Goal: Check status: Check status

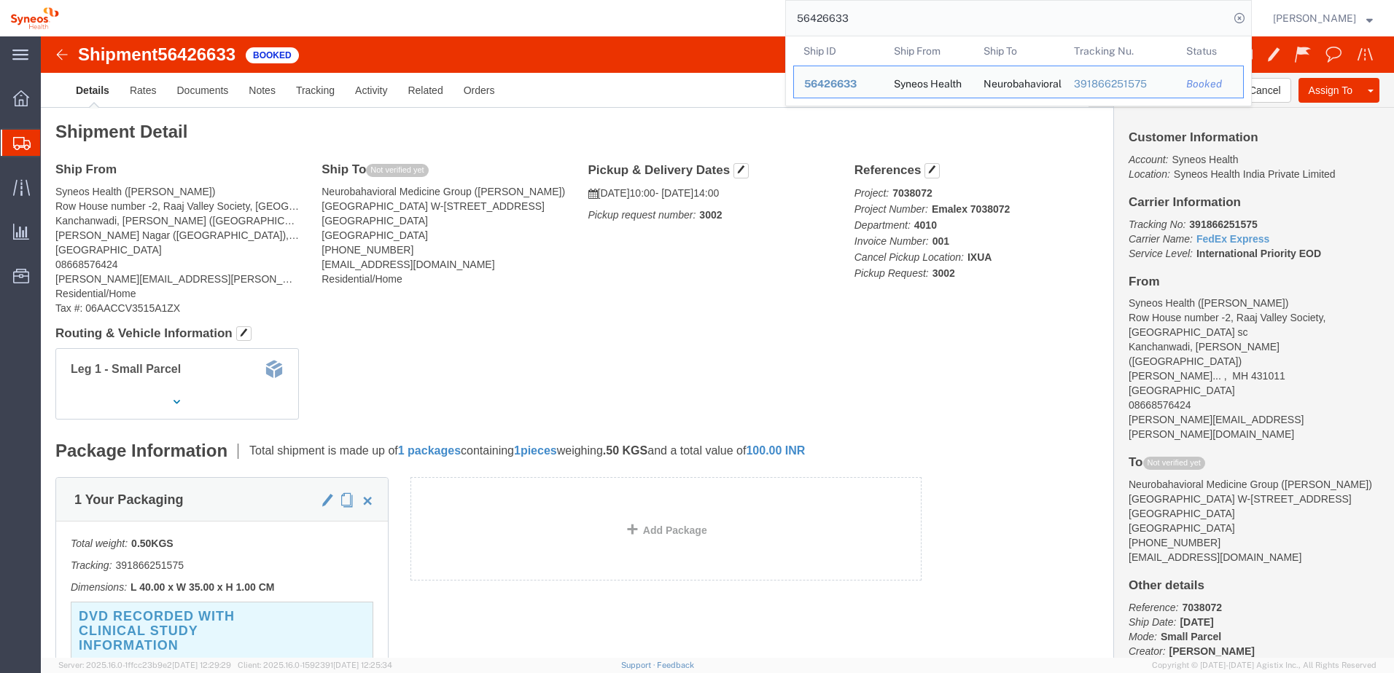
drag, startPoint x: 870, startPoint y: 15, endPoint x: 767, endPoint y: 15, distance: 102.8
click at [776, 13] on div "56426633 Ship ID Ship From Ship To Tracking Nu. Status Ship ID 56426633 Ship Fr…" at bounding box center [660, 18] width 1182 height 36
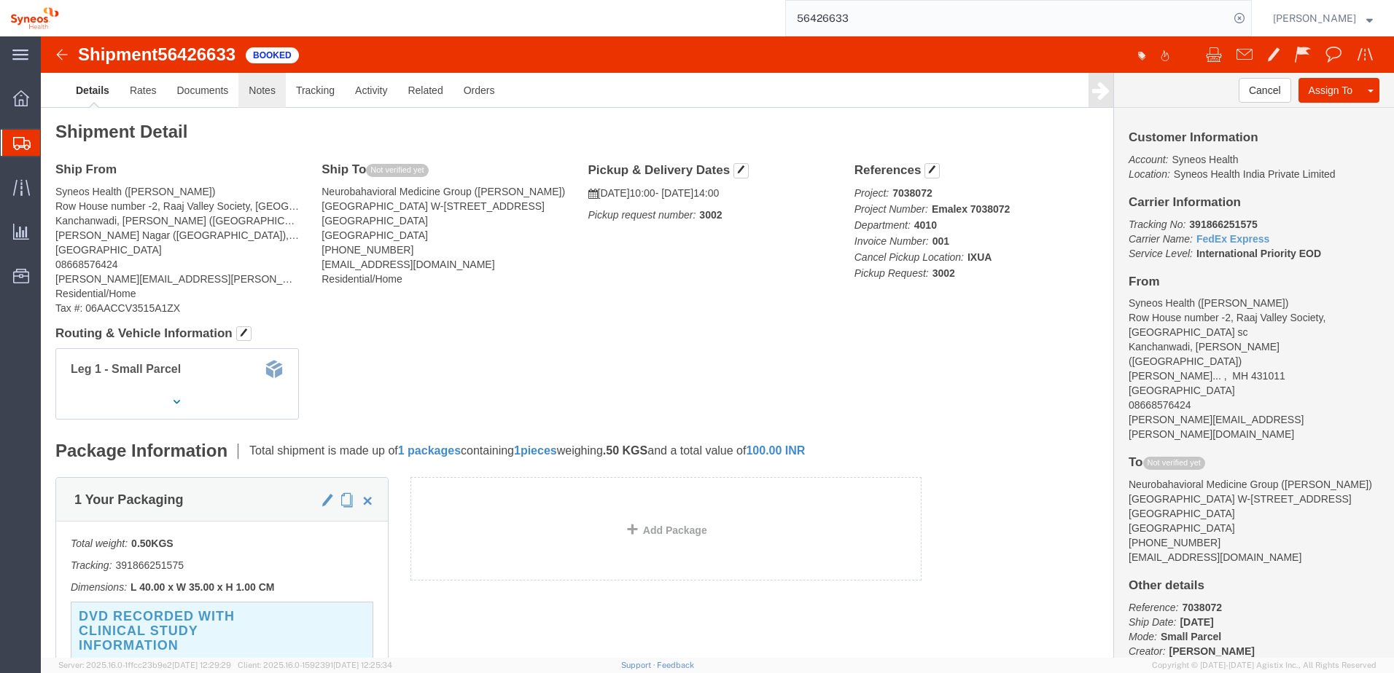
click link "Notes"
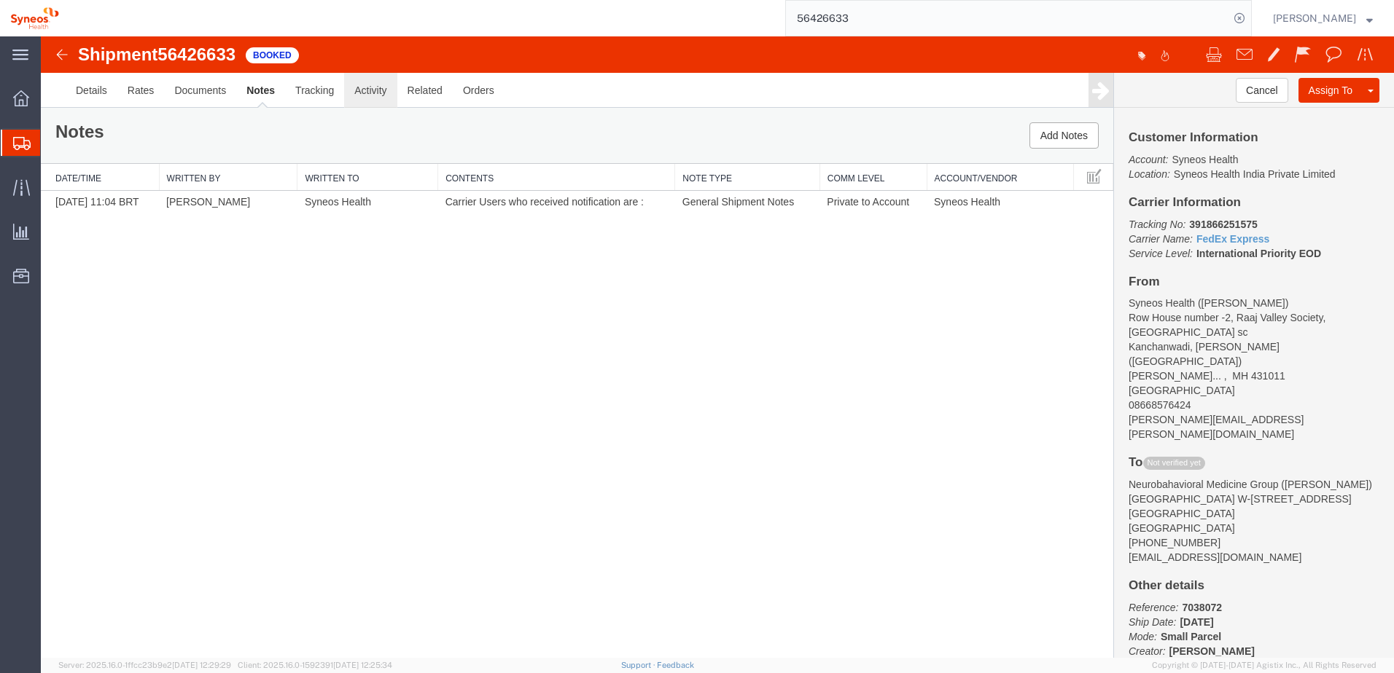
click at [362, 86] on link "Activity" at bounding box center [370, 90] width 52 height 35
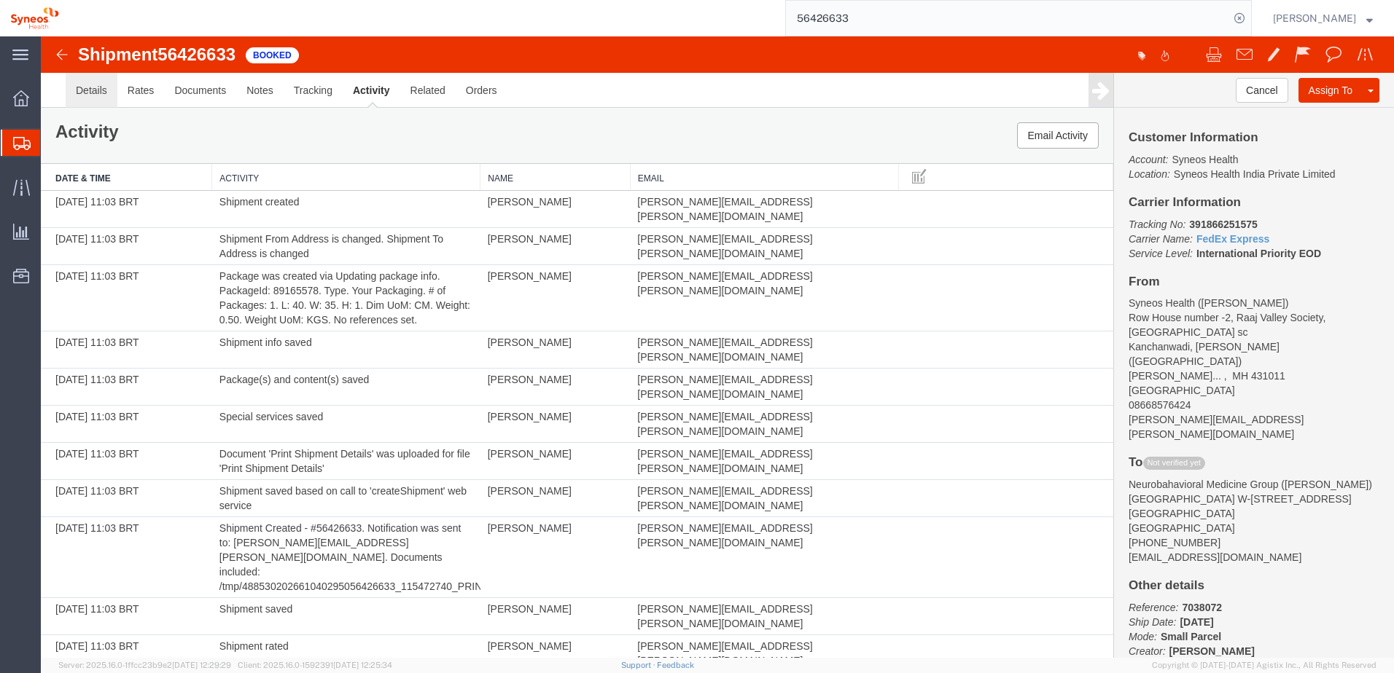
click at [79, 90] on link "Details" at bounding box center [92, 90] width 52 height 35
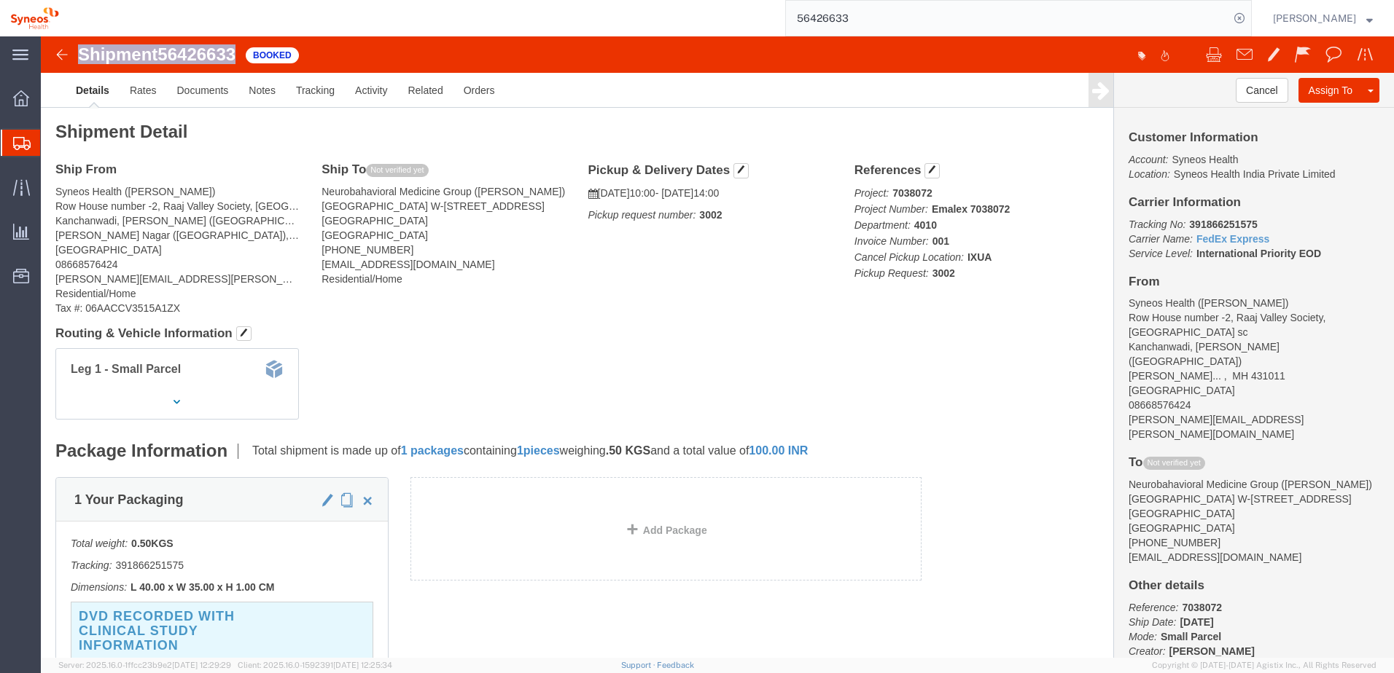
drag, startPoint x: 38, startPoint y: 19, endPoint x: 200, endPoint y: 19, distance: 161.8
click div "Shipment 56426633 30 of 30 Booked"
copy h1 "Shipment 56426633"
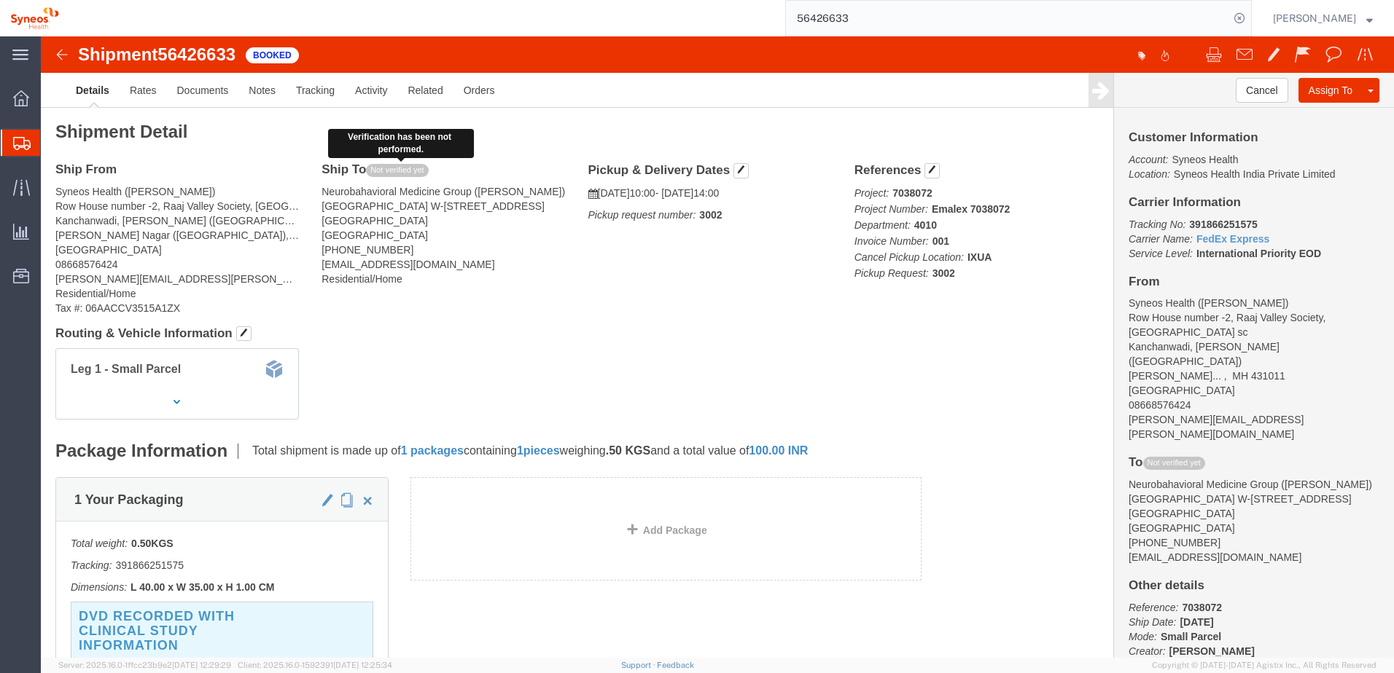
click span "Not verified yet"
